Goal: Browse casually

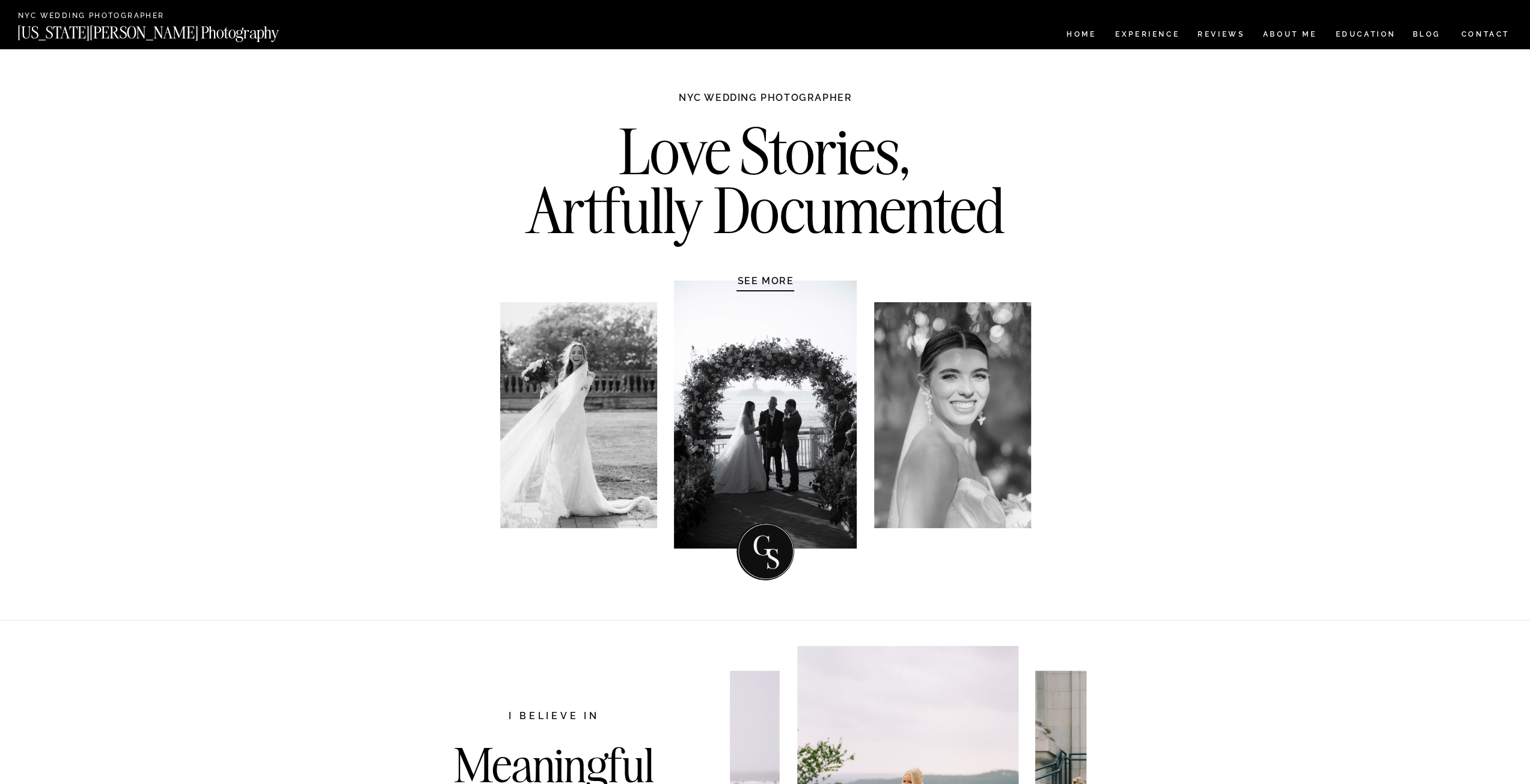
scroll to position [301, 0]
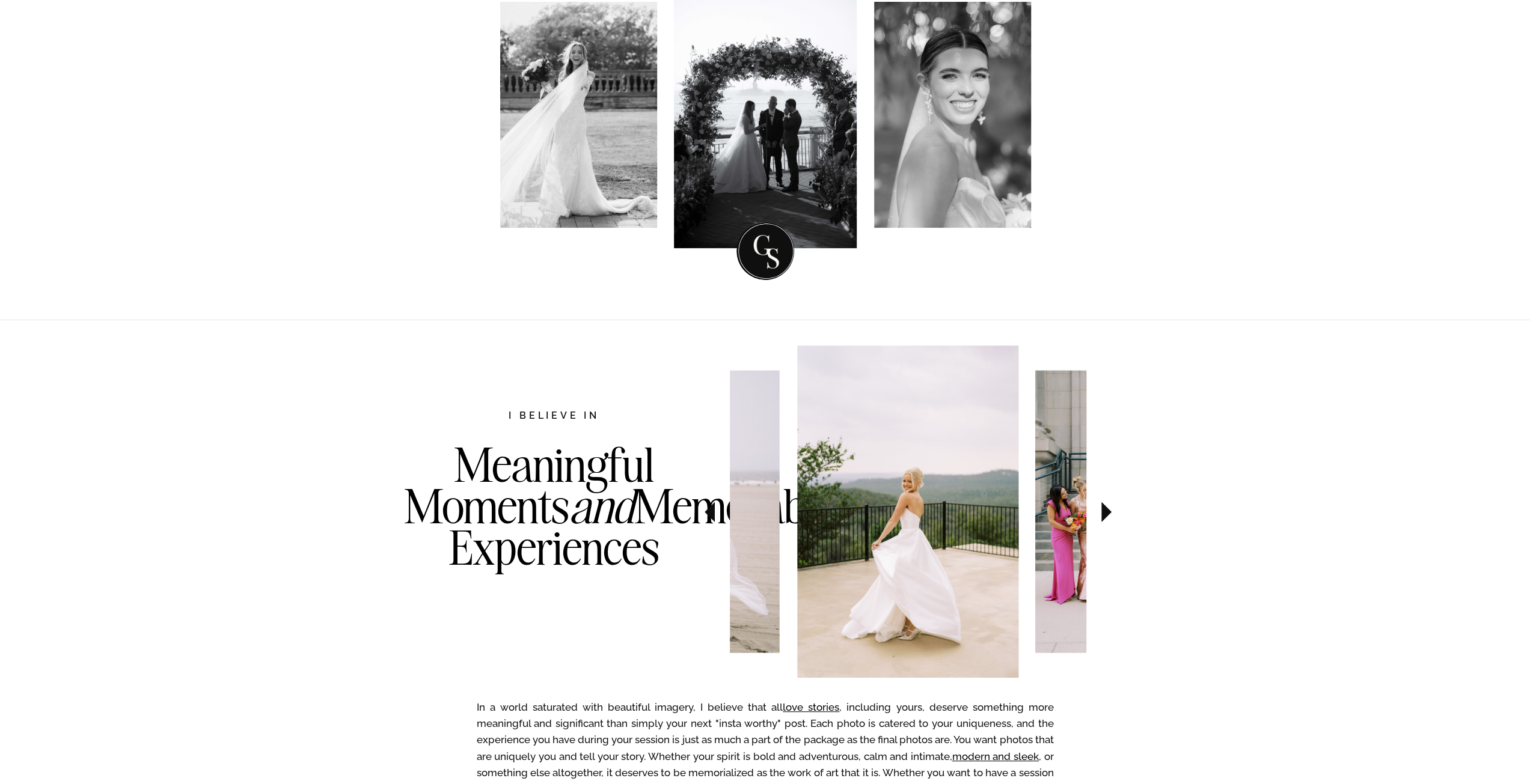
click at [1095, 515] on icon at bounding box center [1106, 512] width 40 height 42
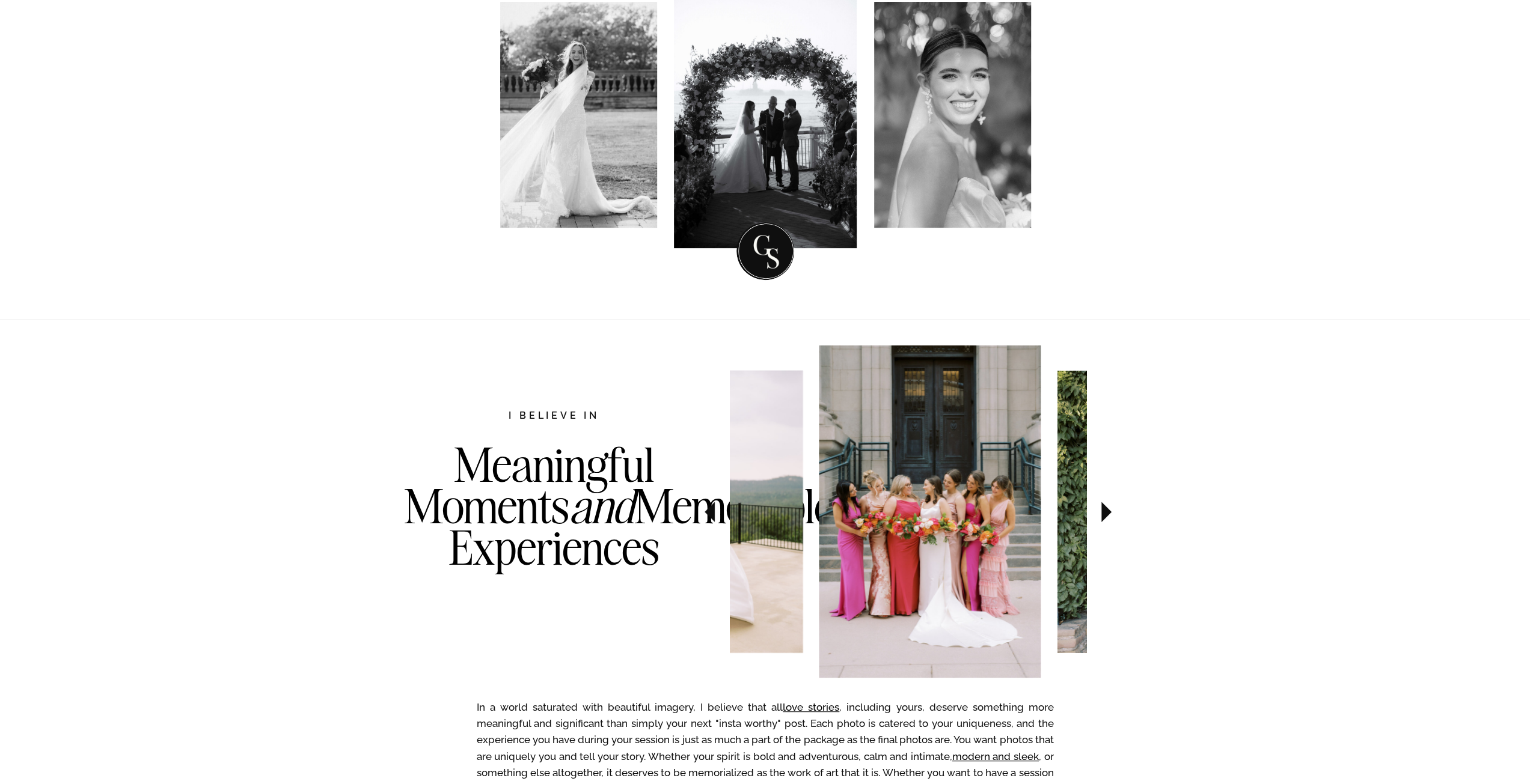
click at [1097, 515] on icon at bounding box center [1106, 512] width 40 height 42
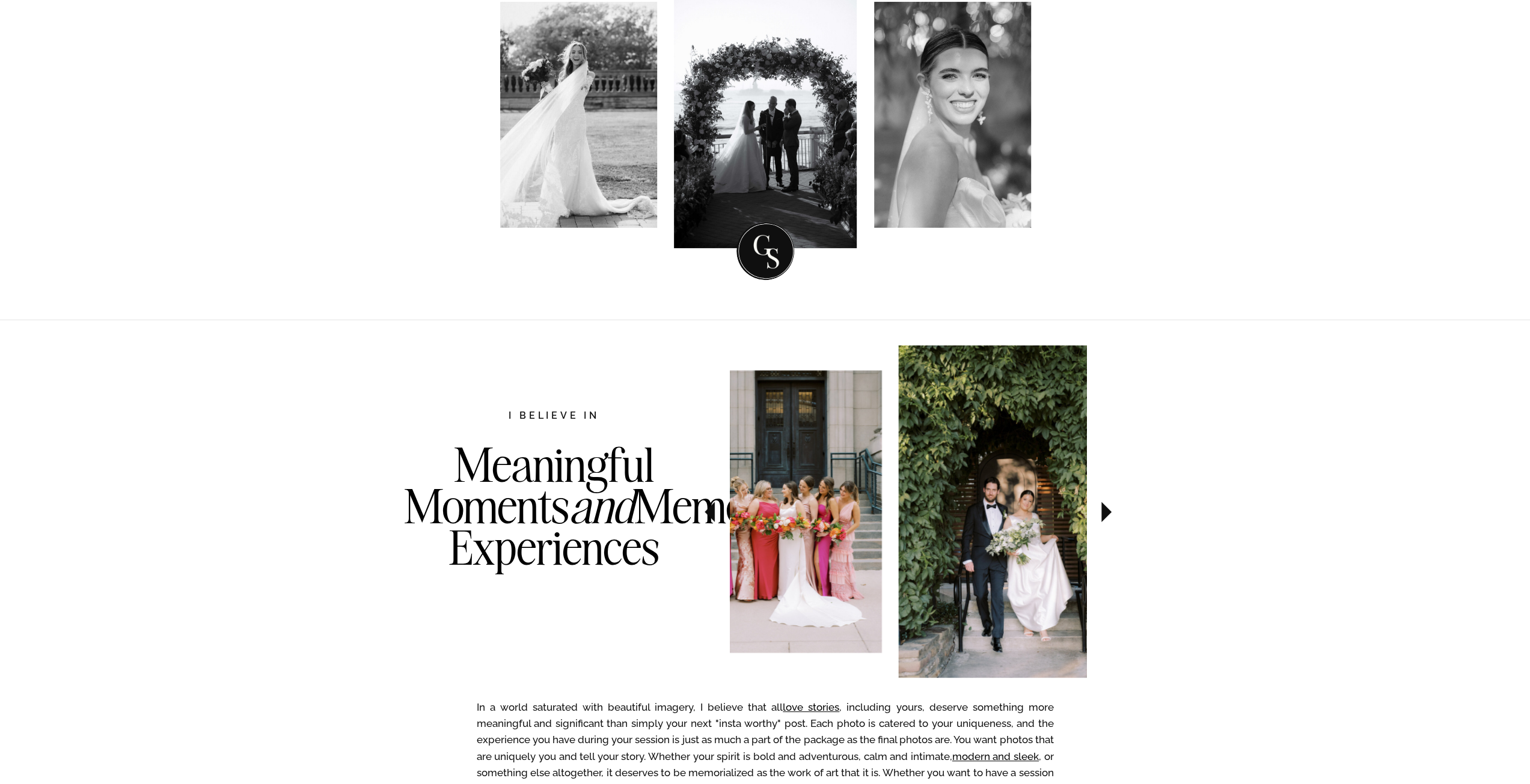
click at [1097, 515] on icon at bounding box center [1106, 512] width 40 height 42
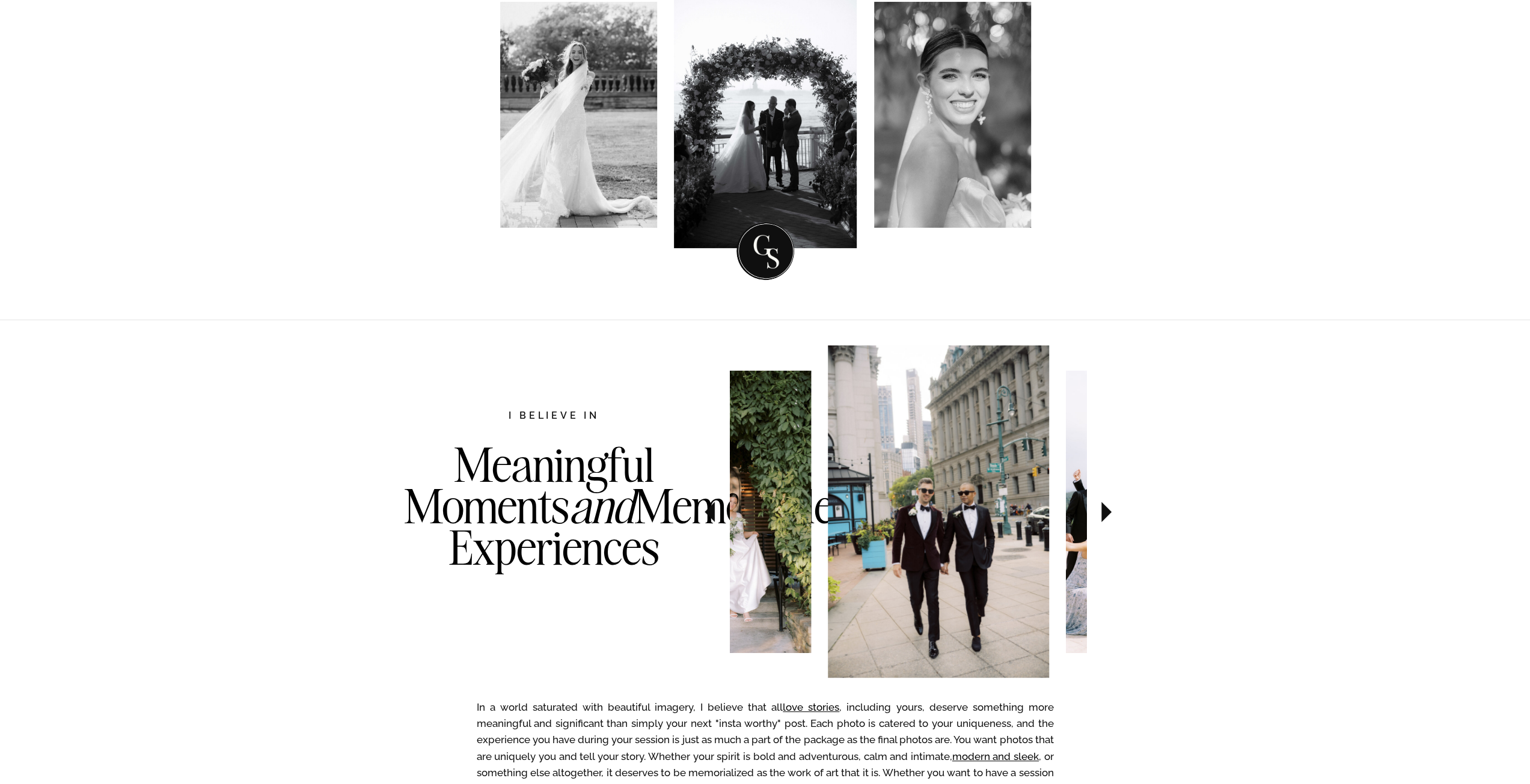
click at [1097, 515] on icon at bounding box center [1106, 512] width 40 height 42
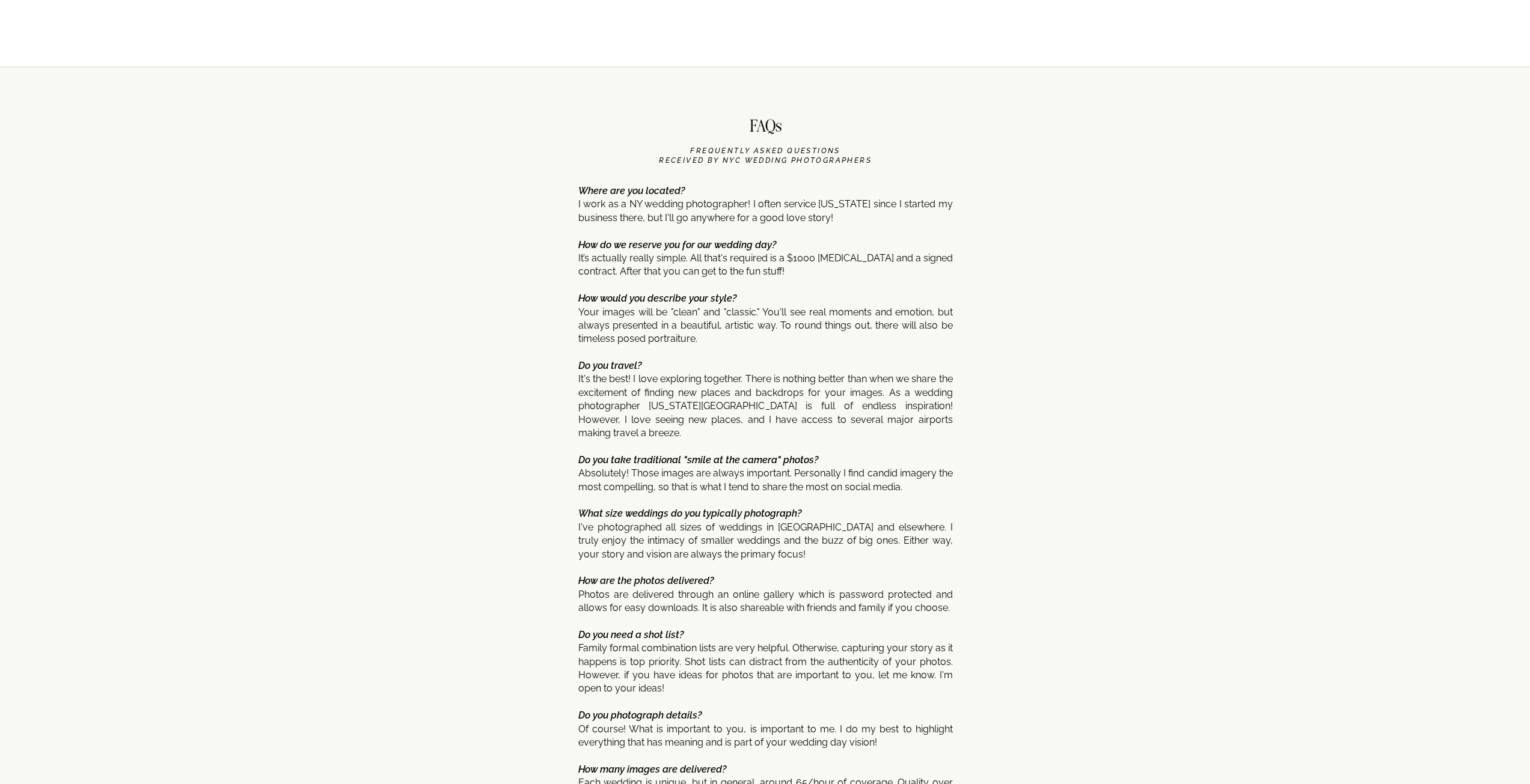
scroll to position [5768, 0]
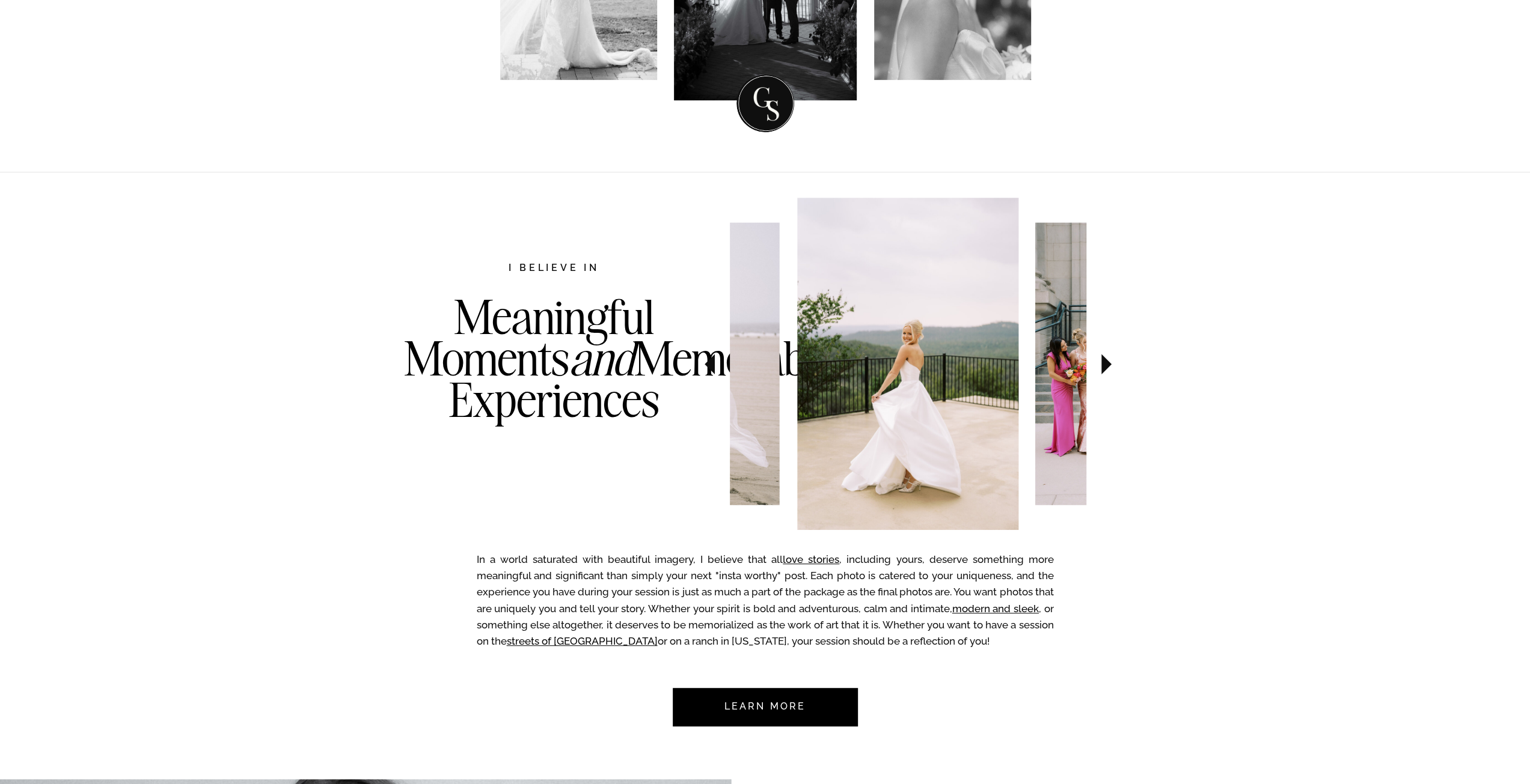
scroll to position [361, 0]
